Goal: Navigation & Orientation: Understand site structure

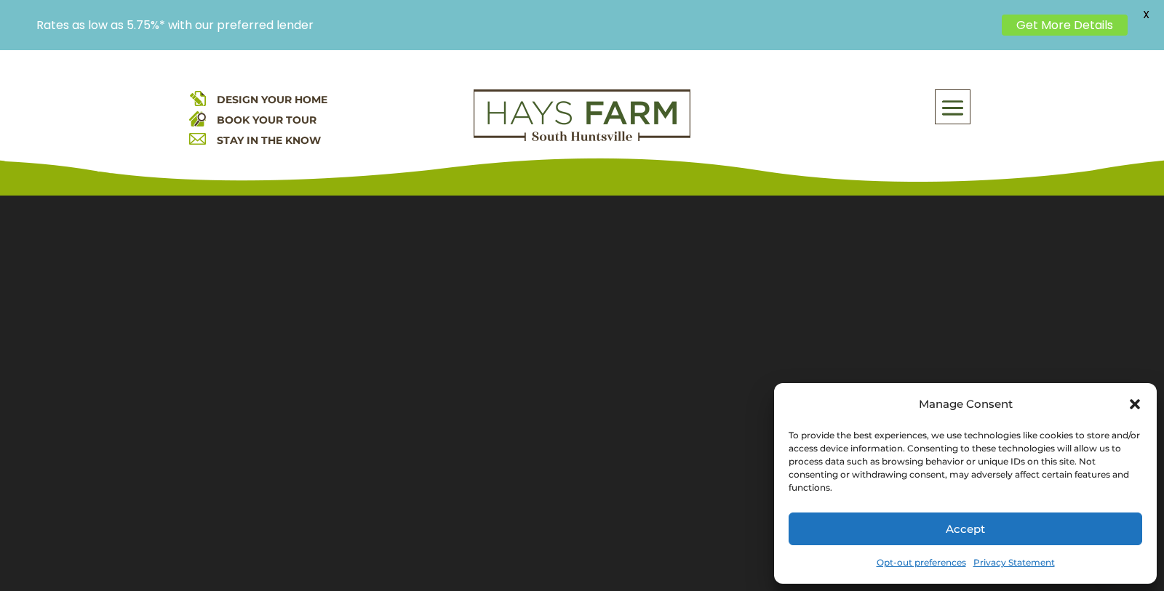
click at [1124, 412] on div "Manage Consent" at bounding box center [964, 404] width 353 height 20
click at [1138, 408] on icon "Close dialog" at bounding box center [1134, 404] width 15 height 15
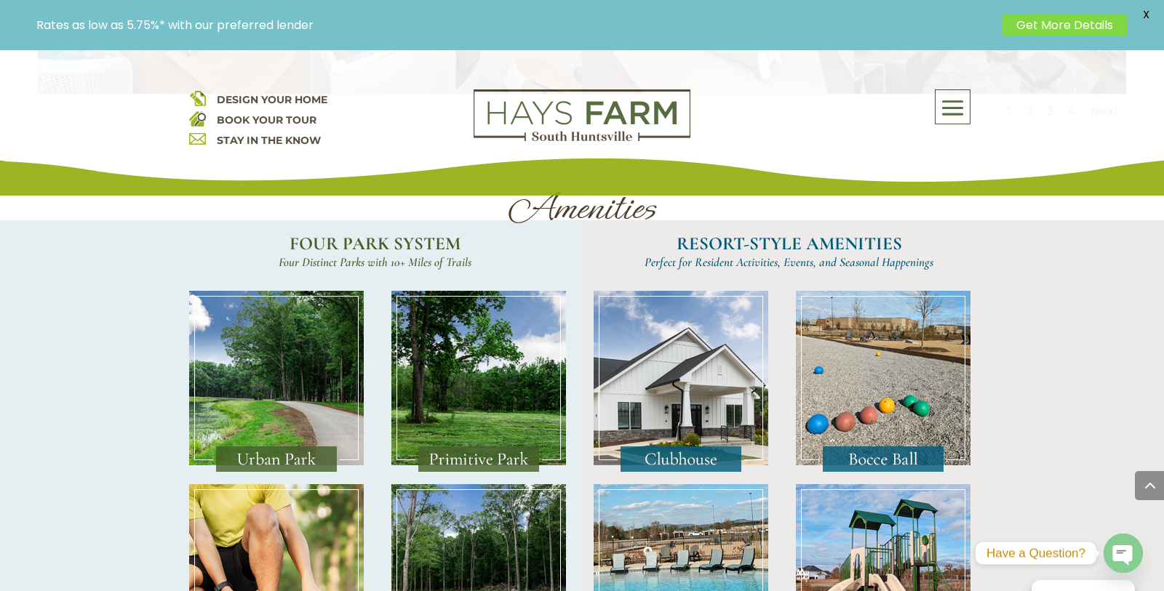
scroll to position [2841, 0]
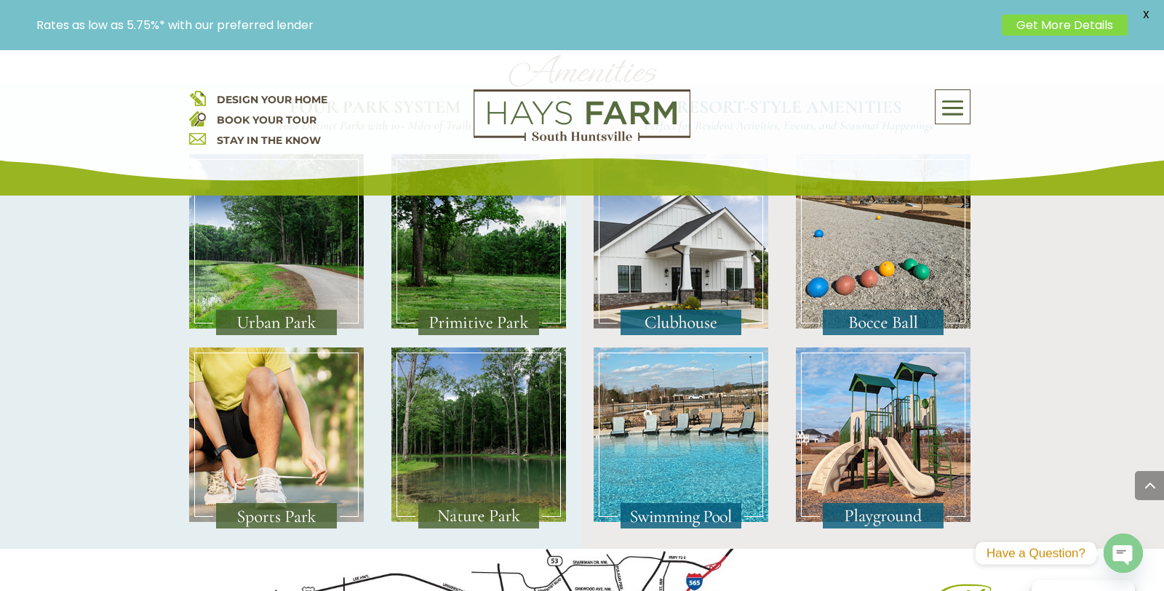
click at [1142, 12] on span "X" at bounding box center [1145, 15] width 22 height 22
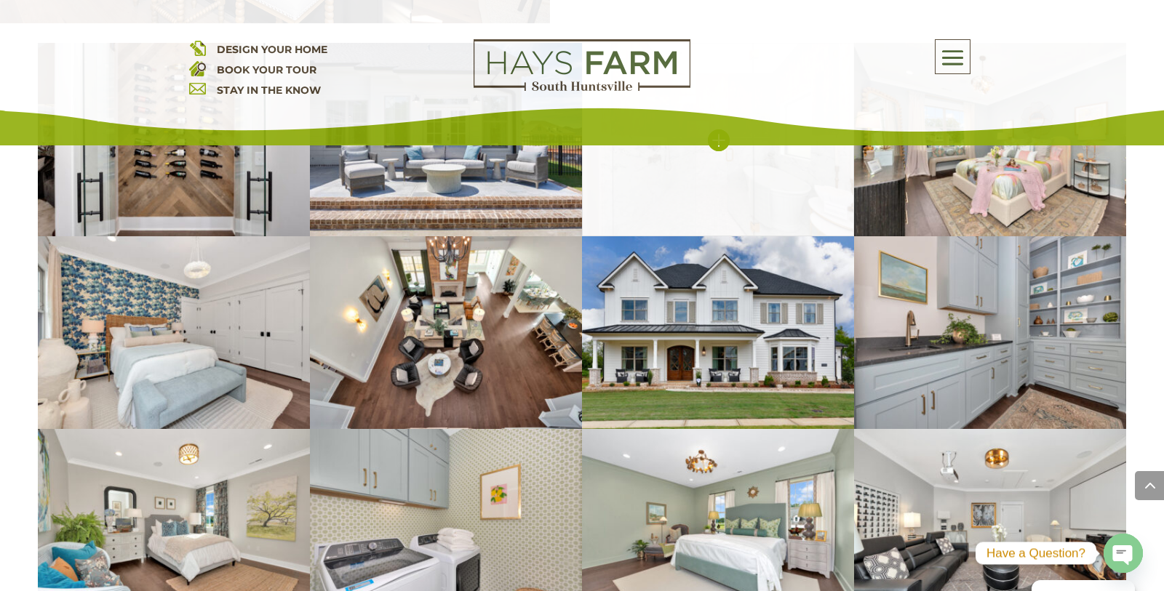
scroll to position [2009, 0]
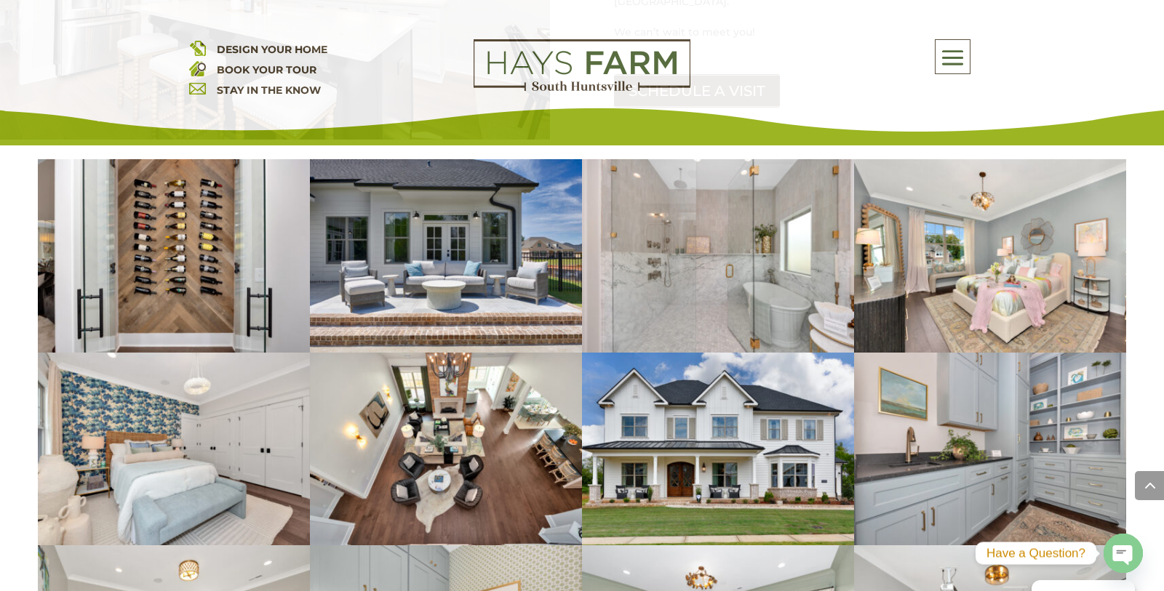
click at [953, 65] on span at bounding box center [952, 57] width 34 height 33
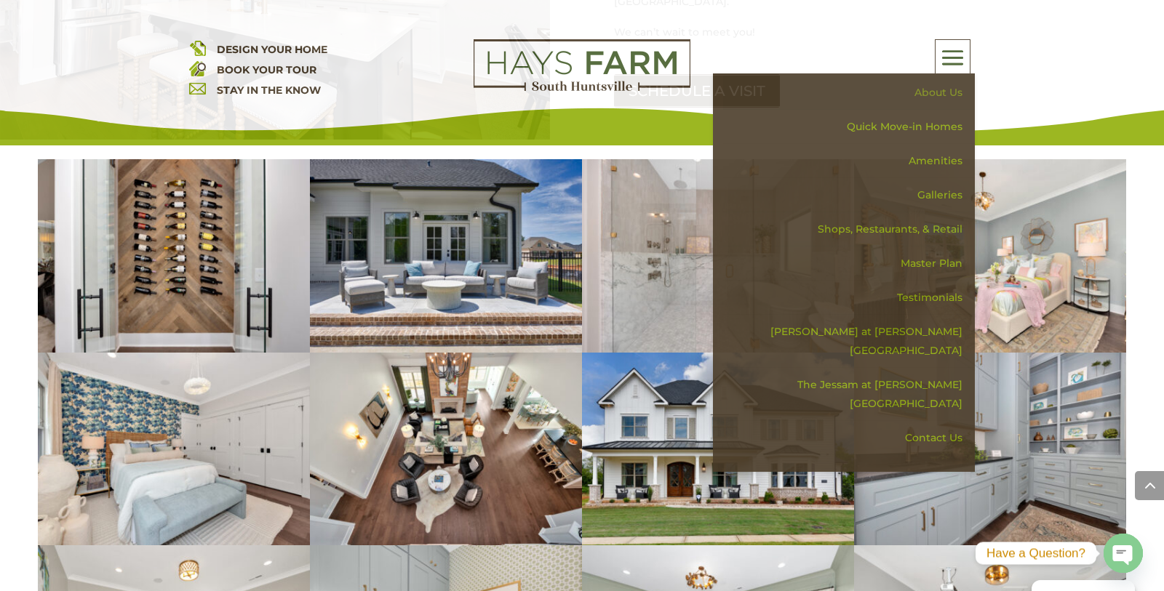
click at [934, 96] on link "About Us" at bounding box center [849, 93] width 252 height 34
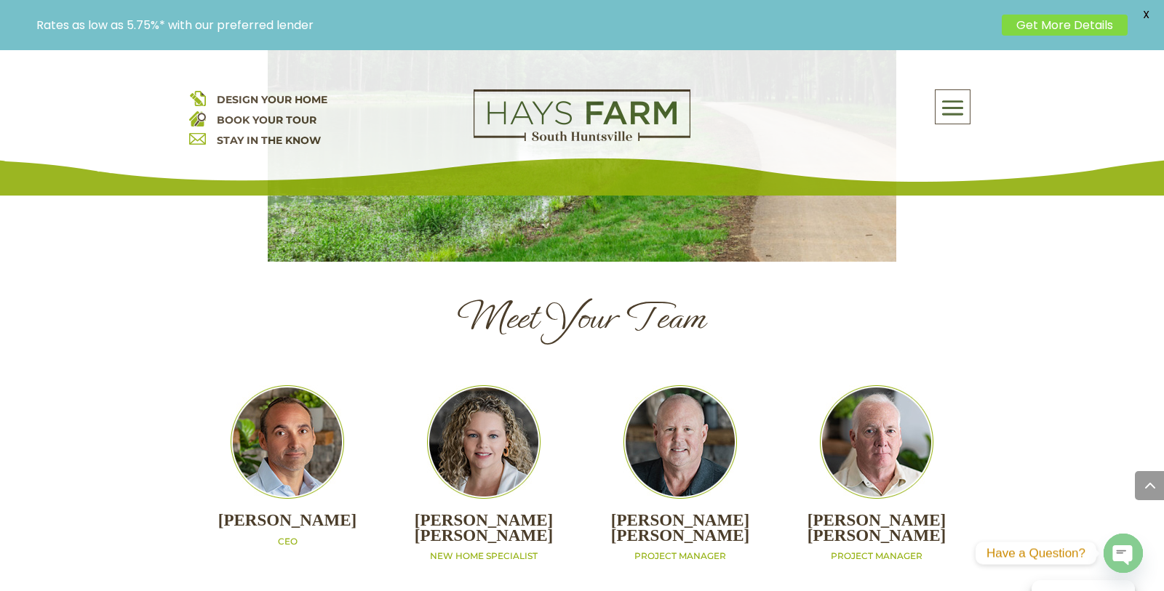
scroll to position [1529, 0]
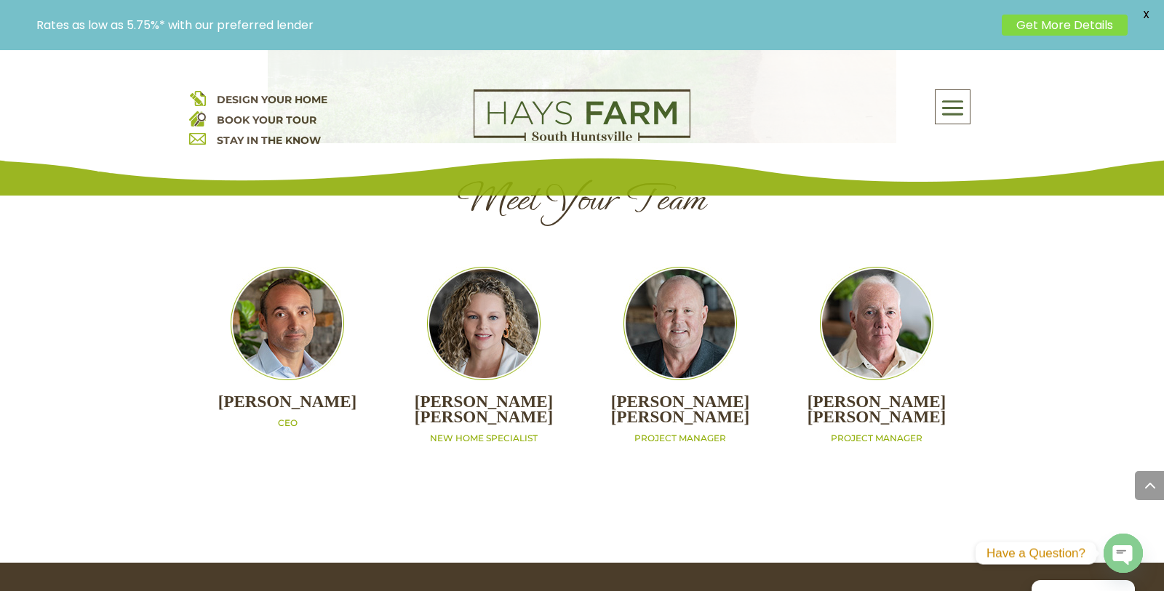
click at [956, 110] on span at bounding box center [952, 108] width 34 height 33
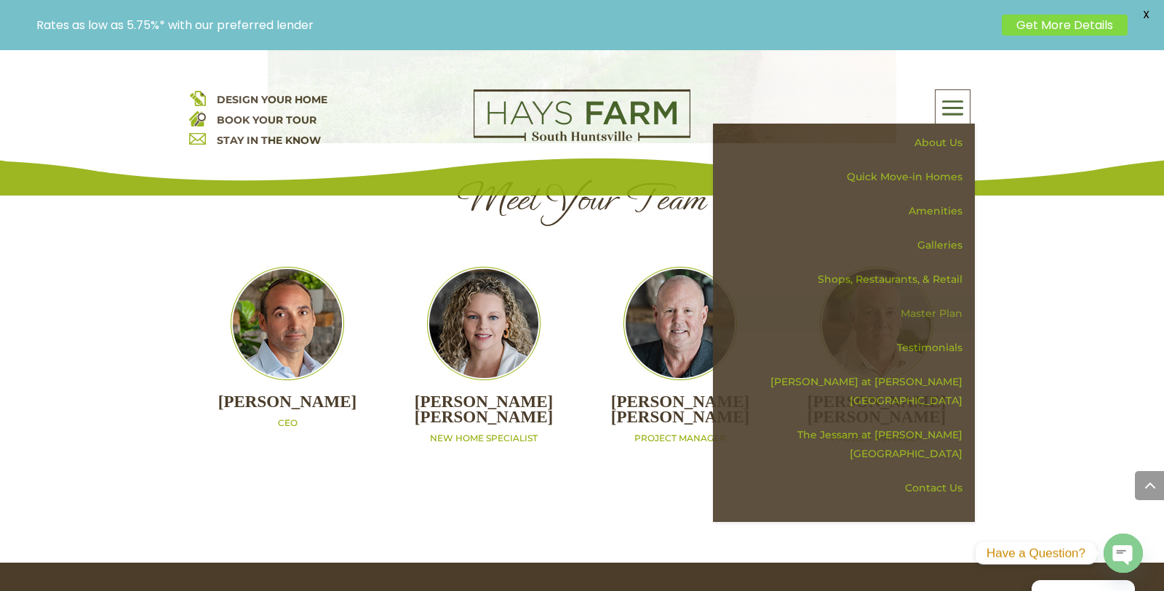
click at [930, 313] on link "Master Plan" at bounding box center [849, 314] width 252 height 34
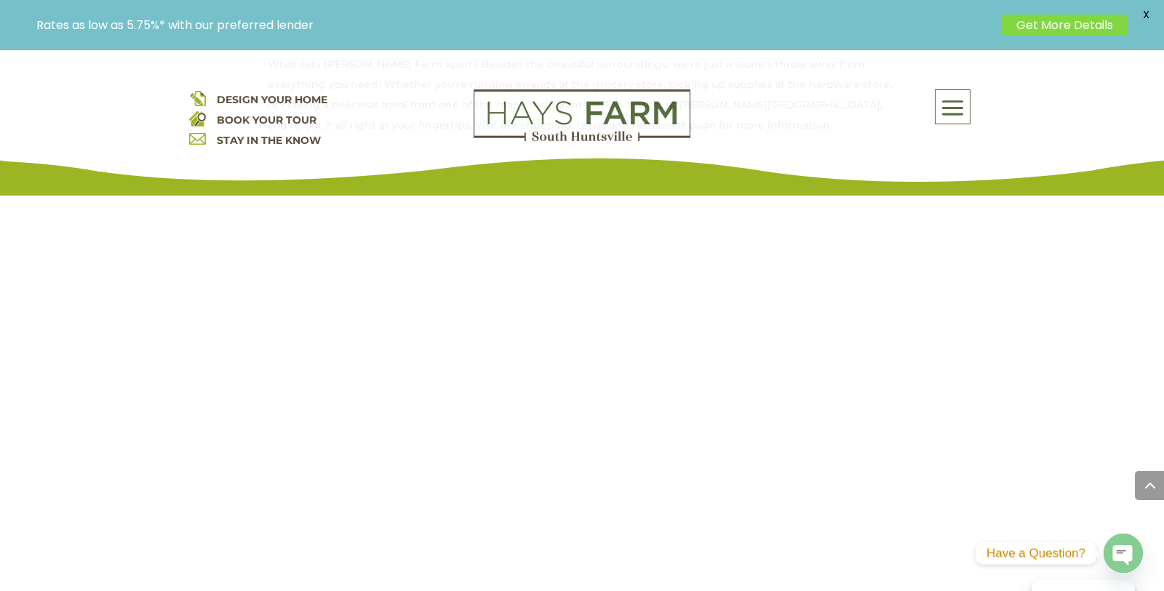
scroll to position [1196, 0]
